Goal: Task Accomplishment & Management: Complete application form

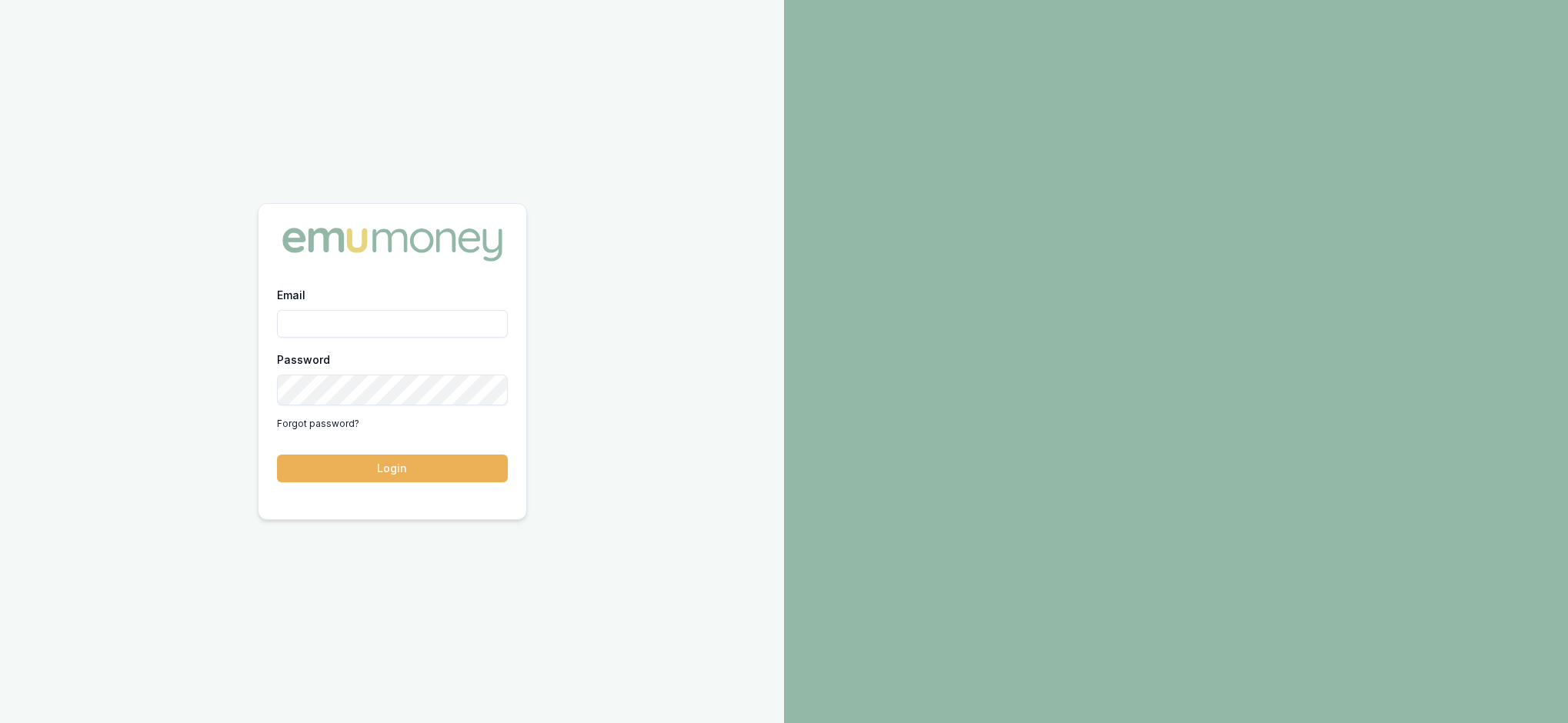
type input "[EMAIL_ADDRESS][PERSON_NAME][DOMAIN_NAME]"
click at [430, 475] on button "Login" at bounding box center [393, 468] width 231 height 28
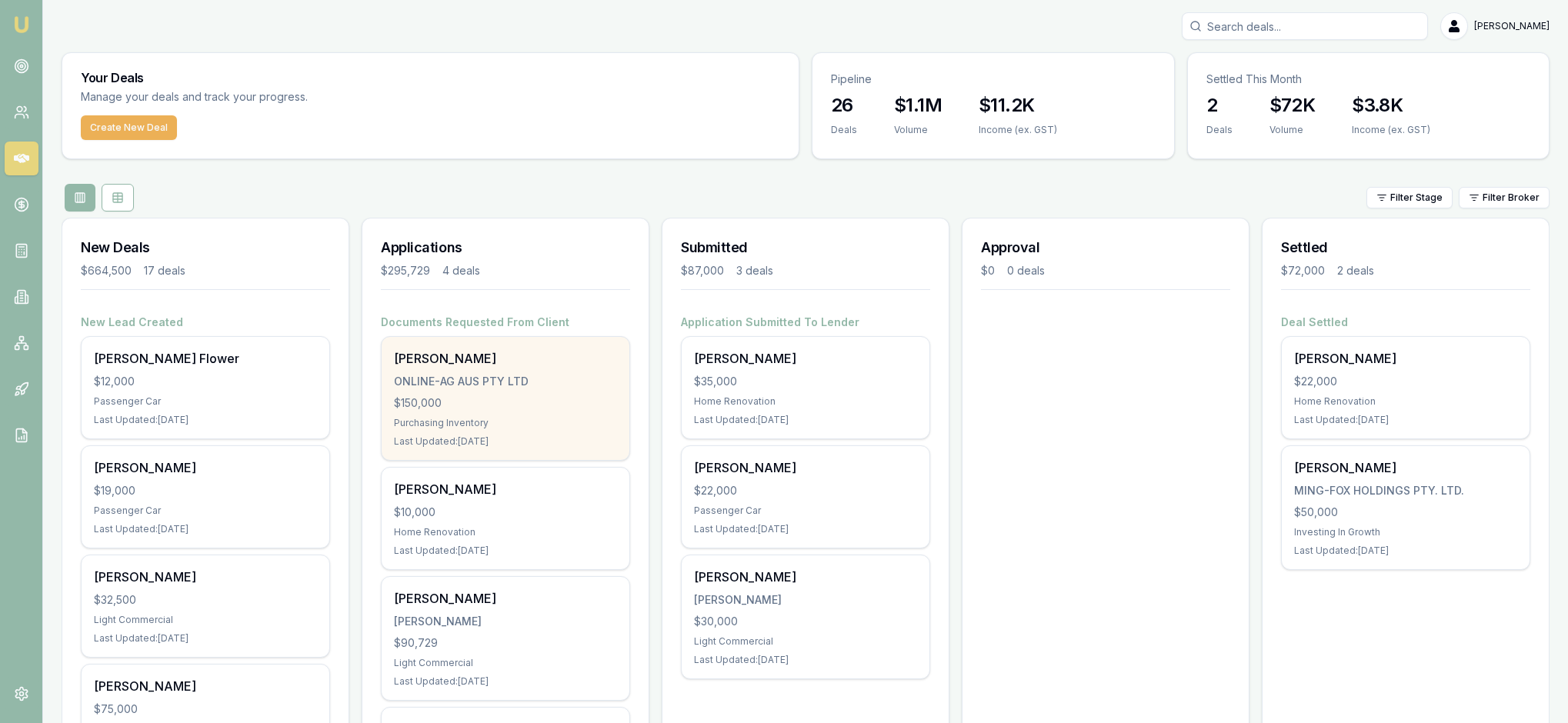
click at [514, 411] on div "$150,000" at bounding box center [505, 403] width 223 height 15
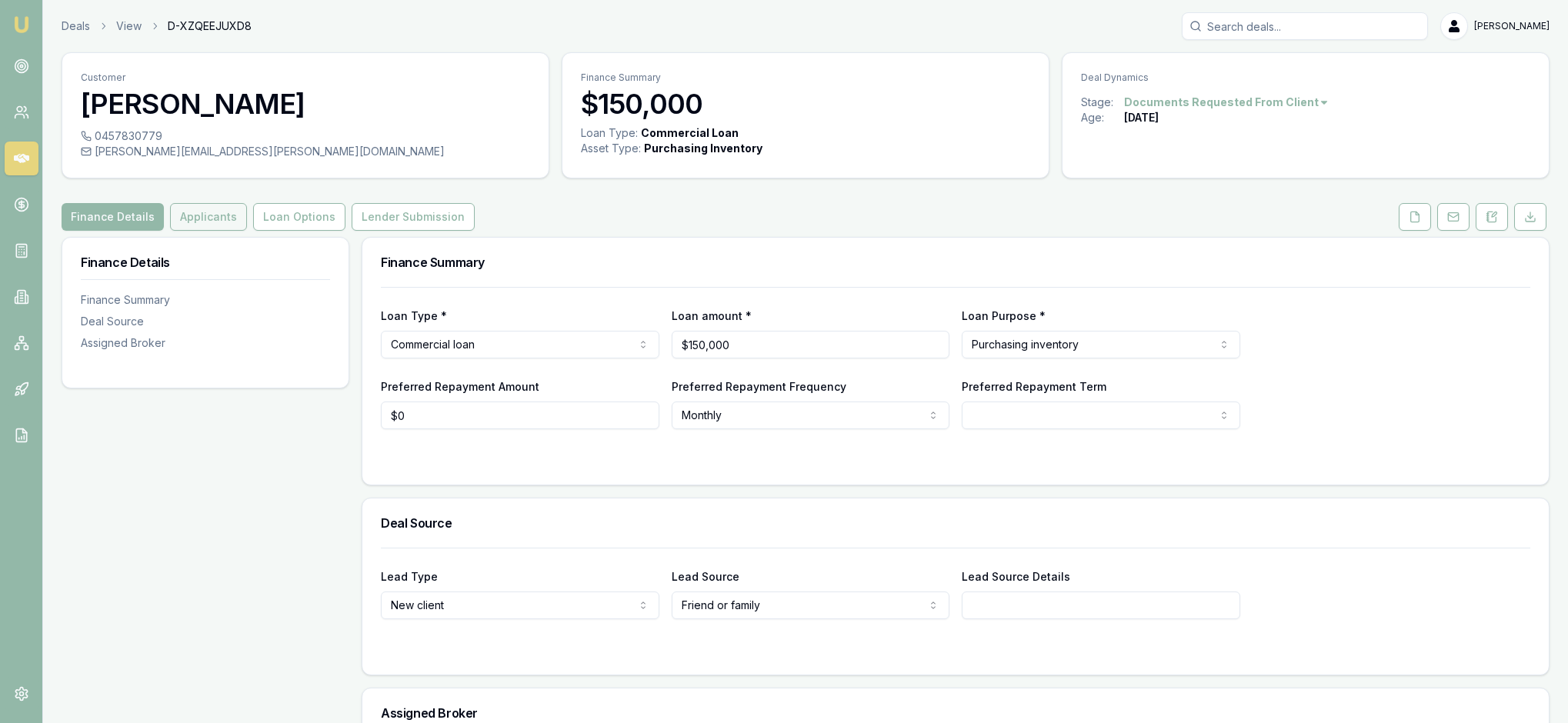
click at [247, 231] on button "Applicants" at bounding box center [209, 217] width 77 height 28
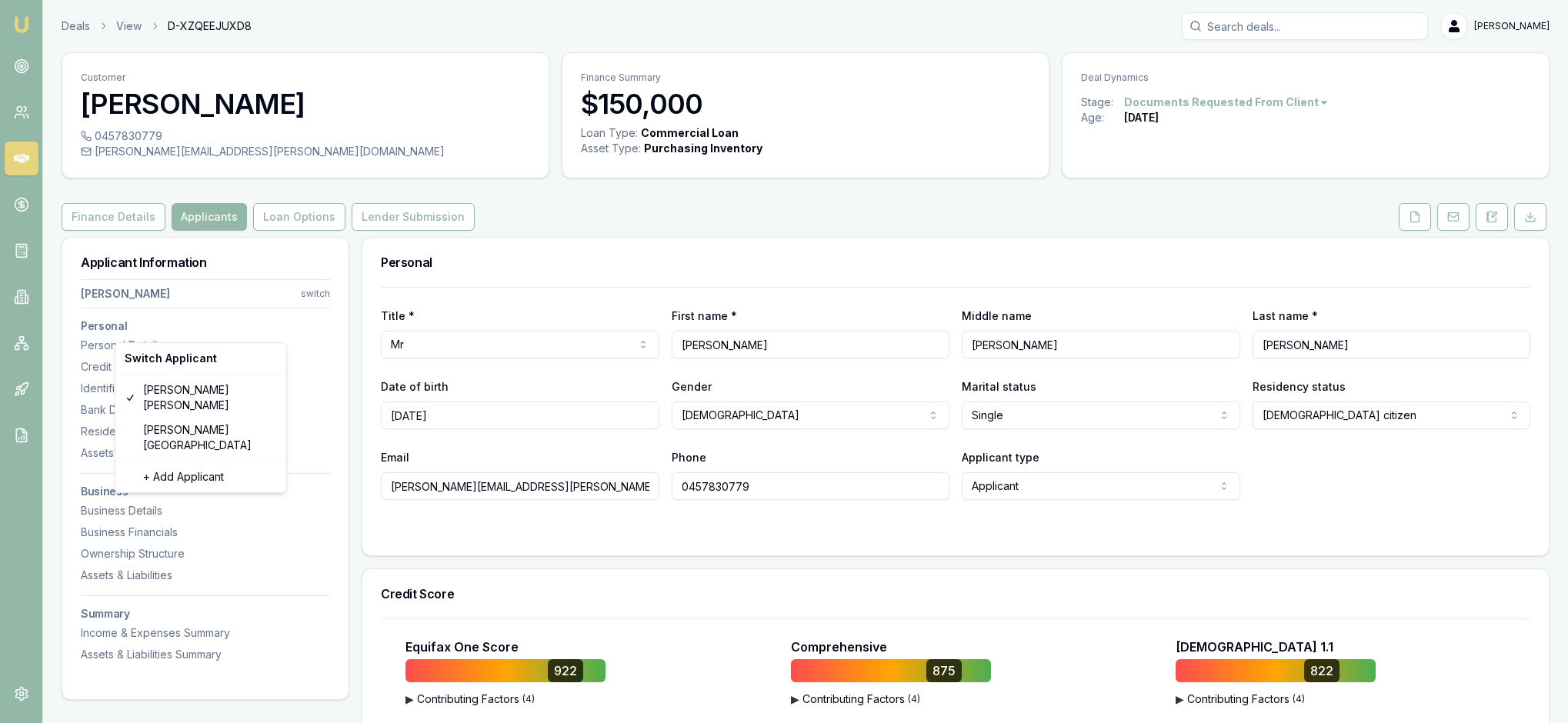
click at [319, 334] on html "Emu Broker Deals View D-XZQEEJUXD8 Rachael Connors Toggle Menu Customer Robert …" at bounding box center [784, 362] width 1568 height 723
click at [244, 418] on div "Bryan Florence" at bounding box center [200, 438] width 165 height 40
select select "MARRIED"
select select "VIC"
type input "Bryan"
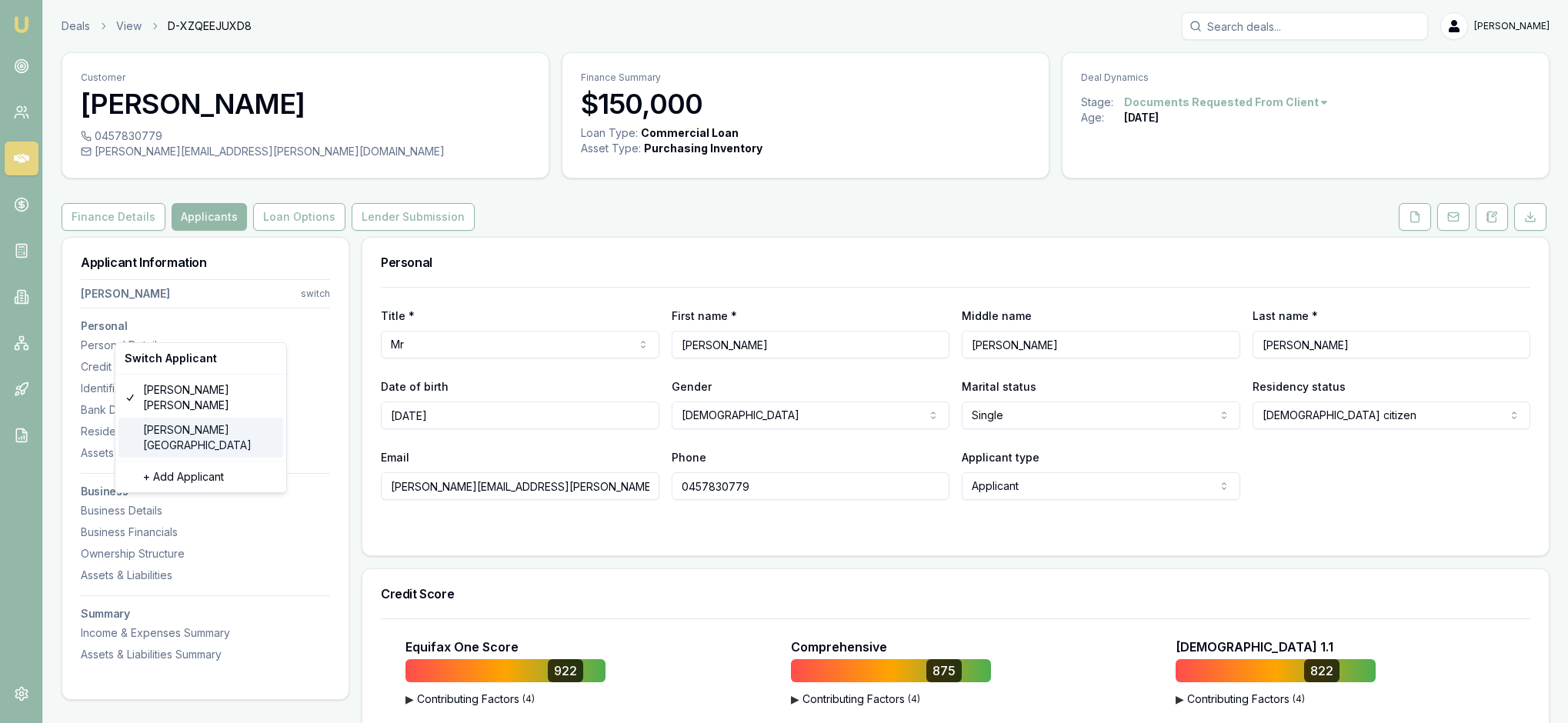
type input "Jeffrey"
type input "Florence"
type input "bryan.florence@nutrien.com.au"
type input "0488047101"
type input "042419446"
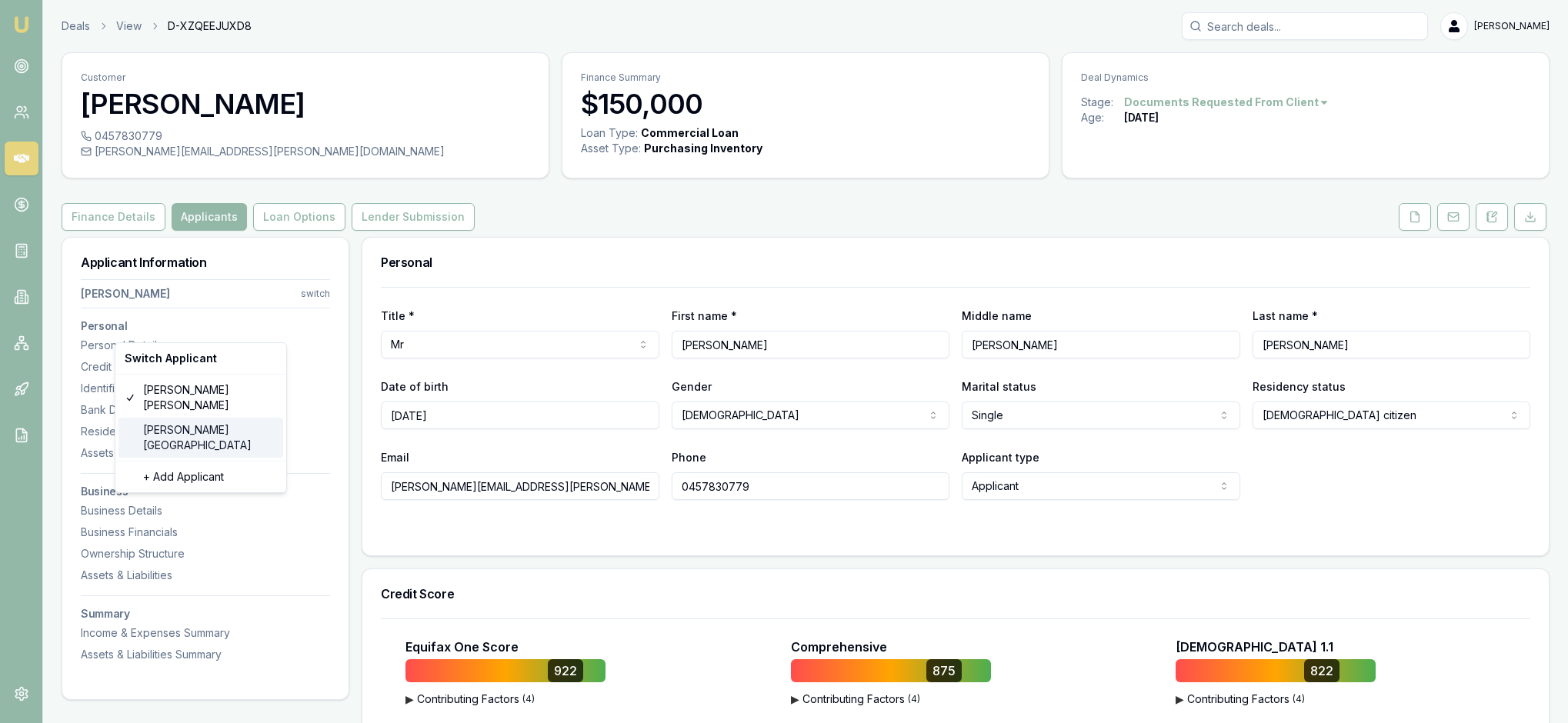
type input "24/09/2032"
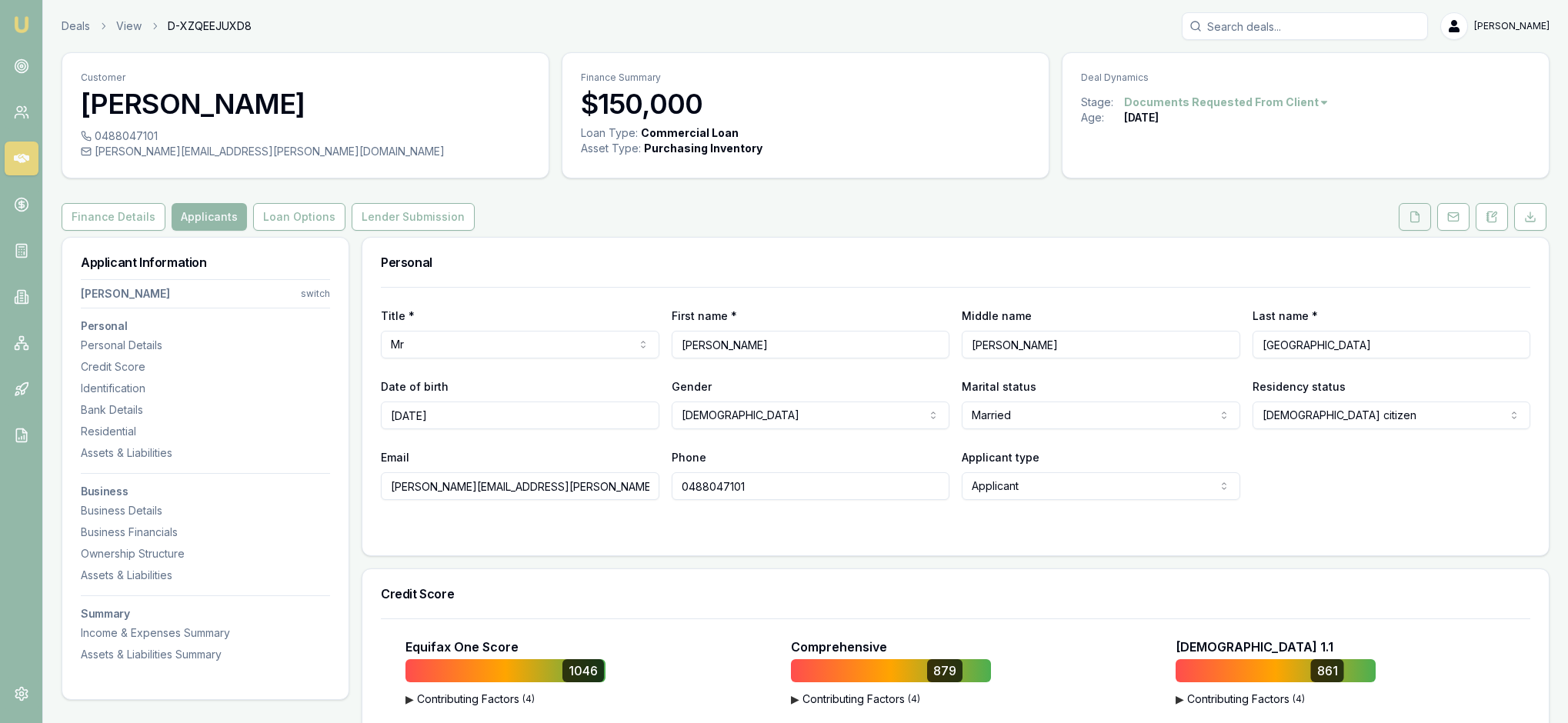
click at [1409, 223] on icon at bounding box center [1415, 217] width 13 height 13
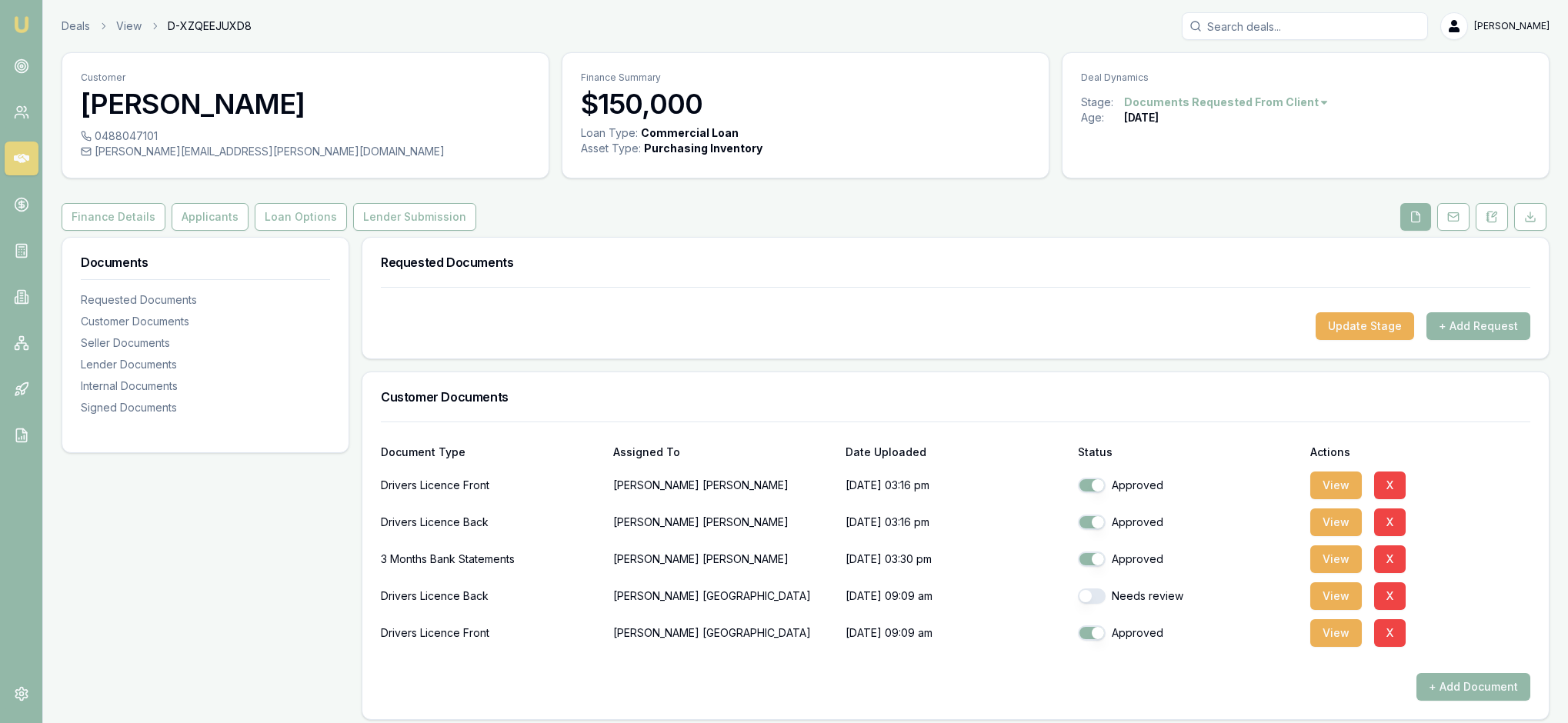
click at [1468, 501] on div "View X" at bounding box center [1420, 485] width 220 height 30
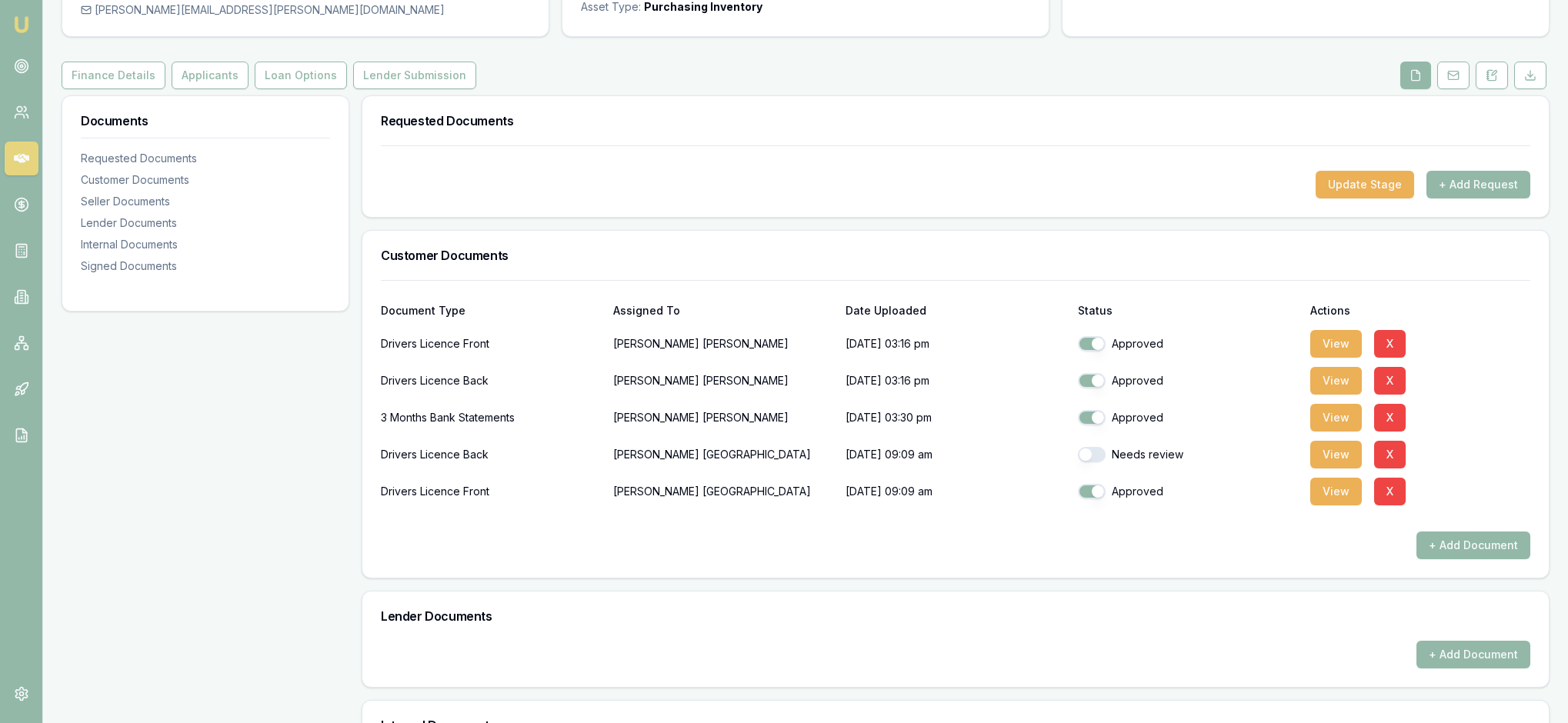
scroll to position [158, 0]
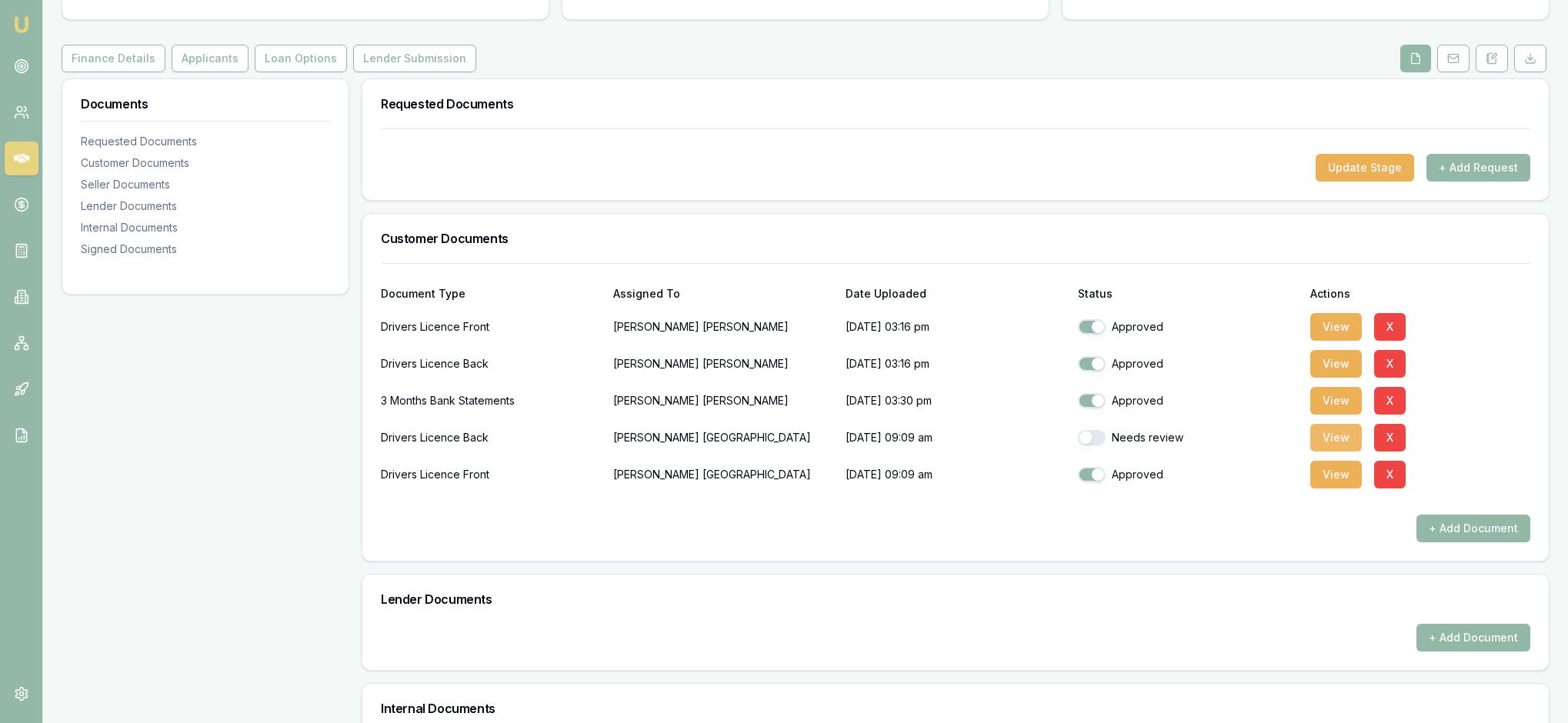
click at [1335, 452] on button "View" at bounding box center [1336, 438] width 52 height 28
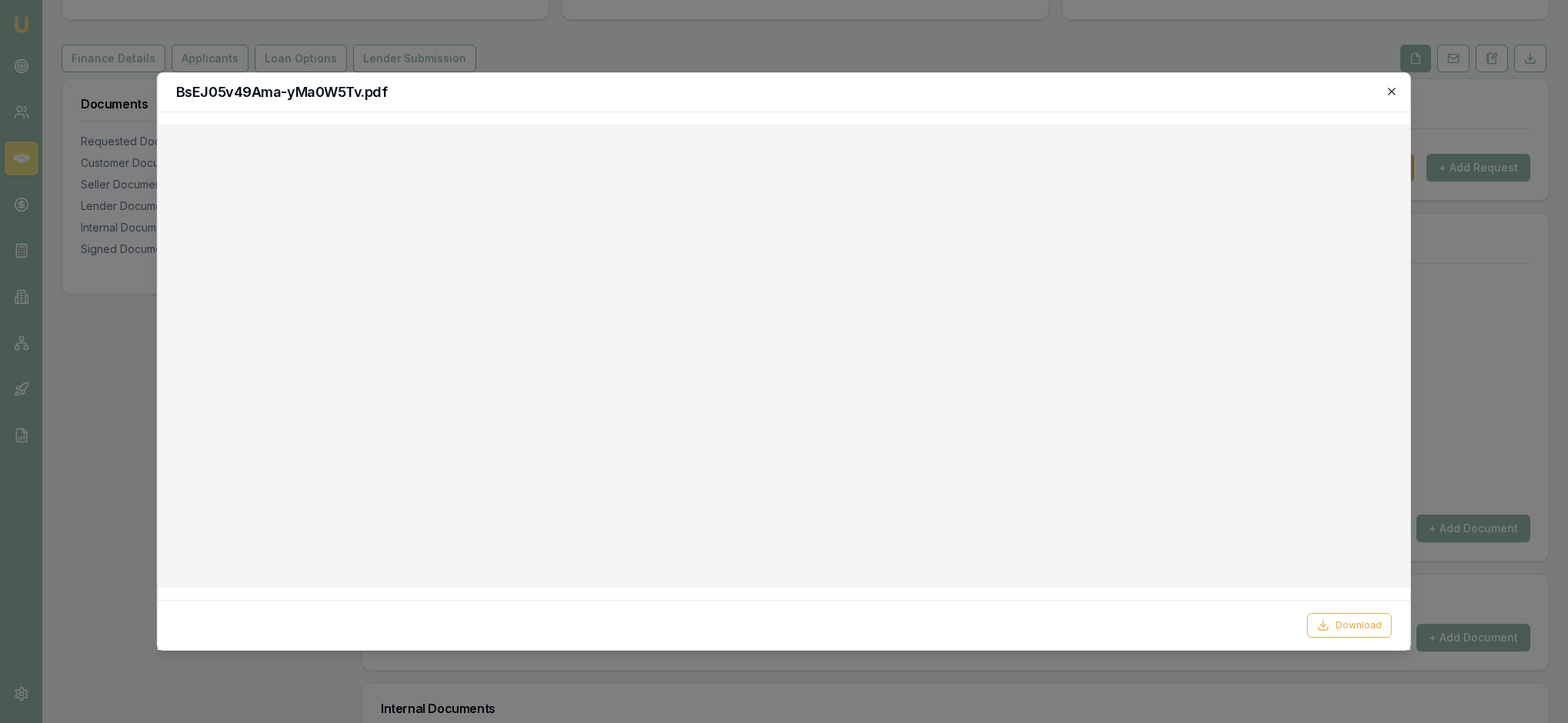
click at [1388, 95] on icon "button" at bounding box center [1392, 91] width 7 height 7
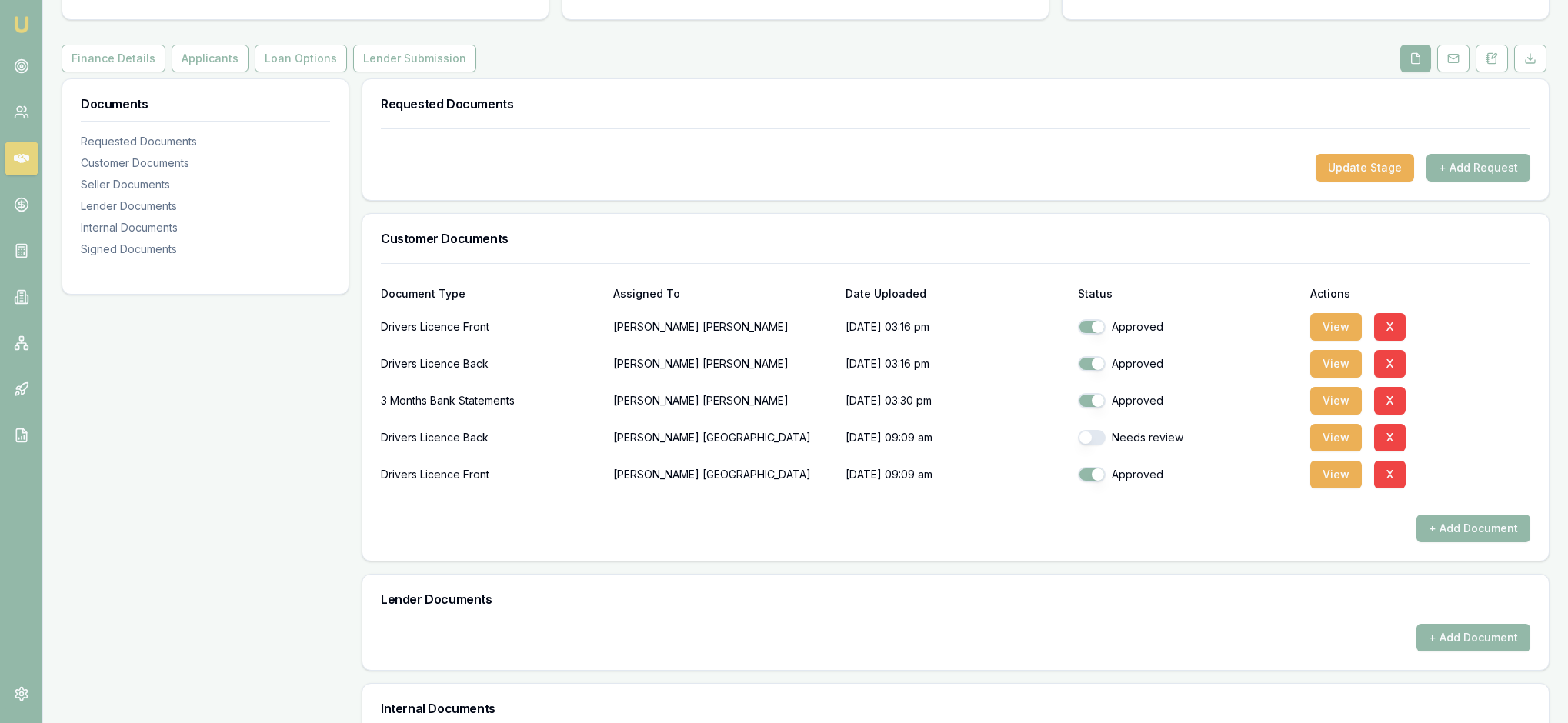
click at [1478, 379] on div "View X" at bounding box center [1420, 363] width 220 height 30
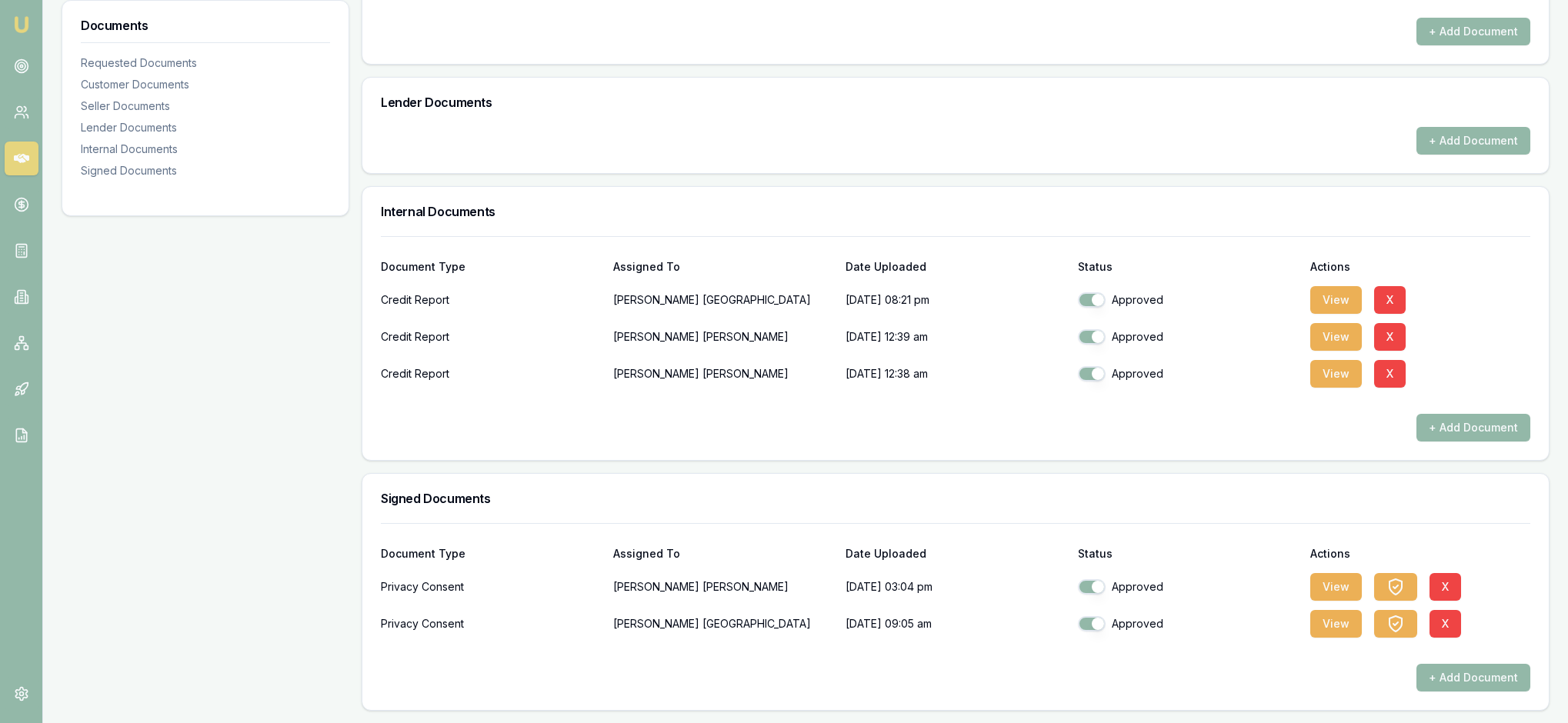
scroll to position [838, 0]
click at [1339, 286] on button "View" at bounding box center [1336, 300] width 52 height 28
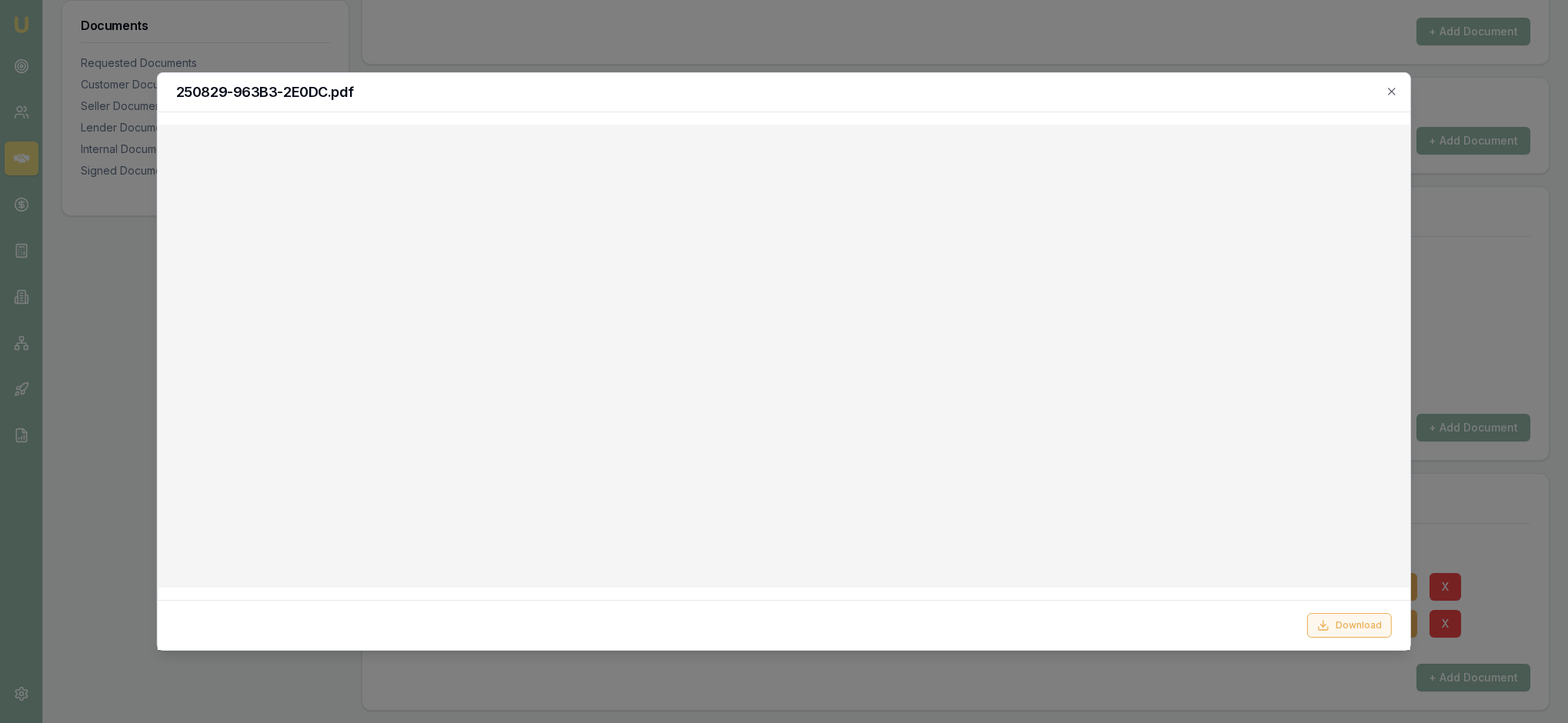
click at [1339, 617] on button "Download" at bounding box center [1350, 625] width 85 height 25
